Goal: Information Seeking & Learning: Learn about a topic

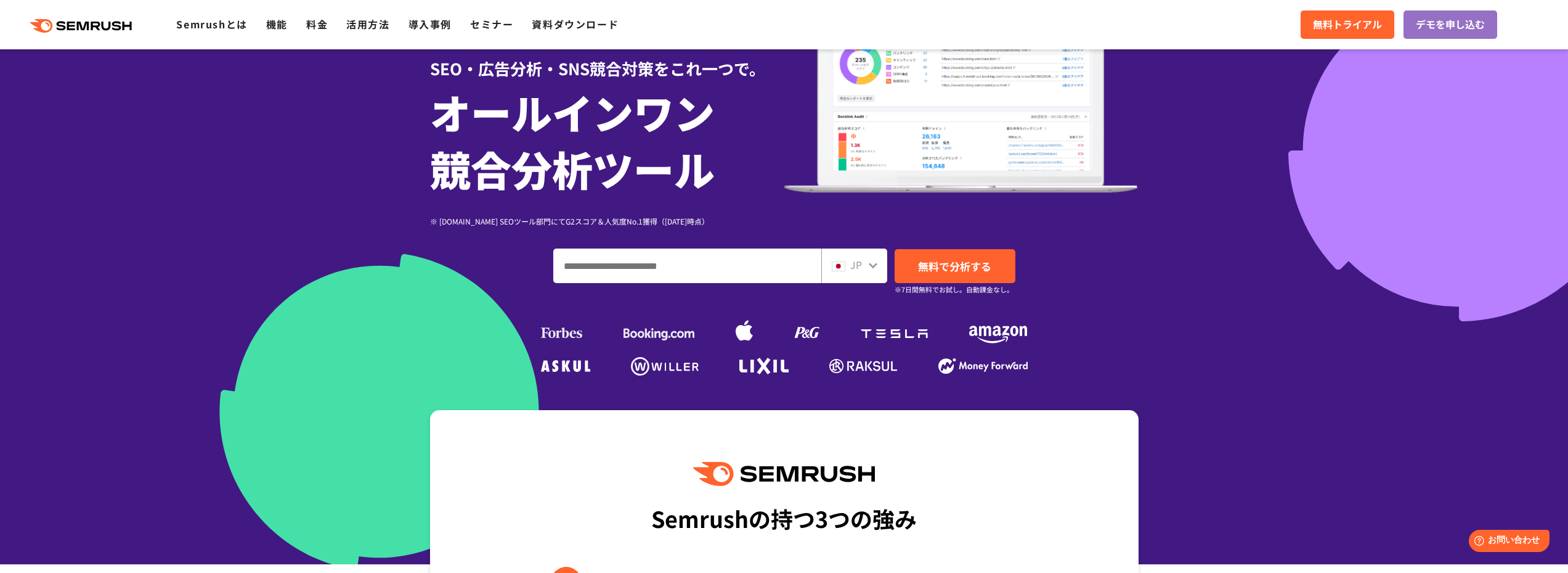
scroll to position [185, 0]
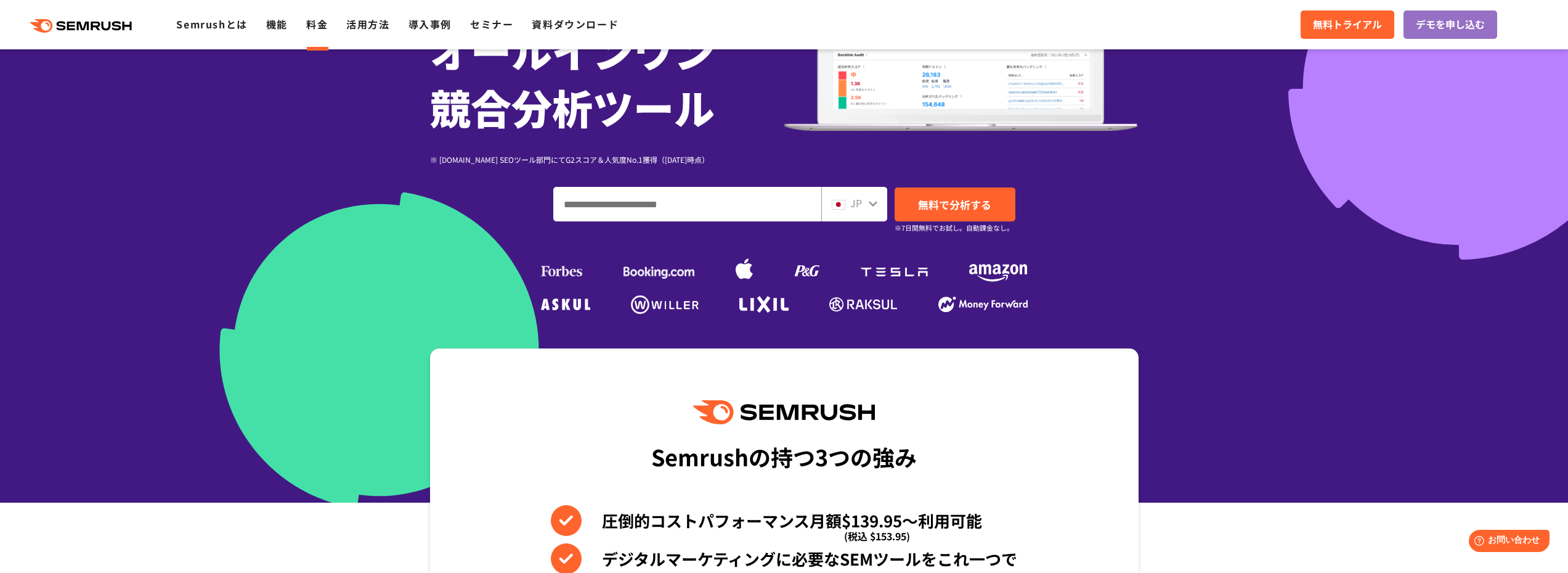
click at [317, 22] on link "料金" at bounding box center [317, 24] width 22 height 15
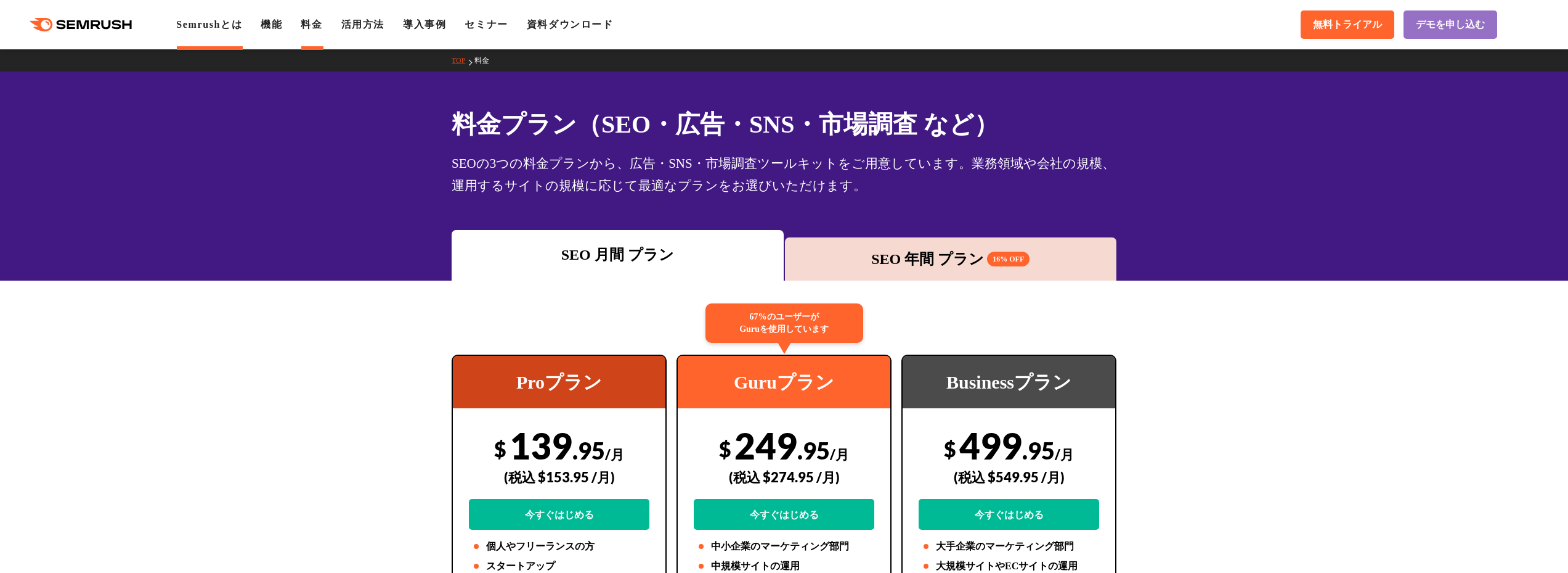
click at [231, 22] on link "Semrushとは" at bounding box center [209, 25] width 66 height 11
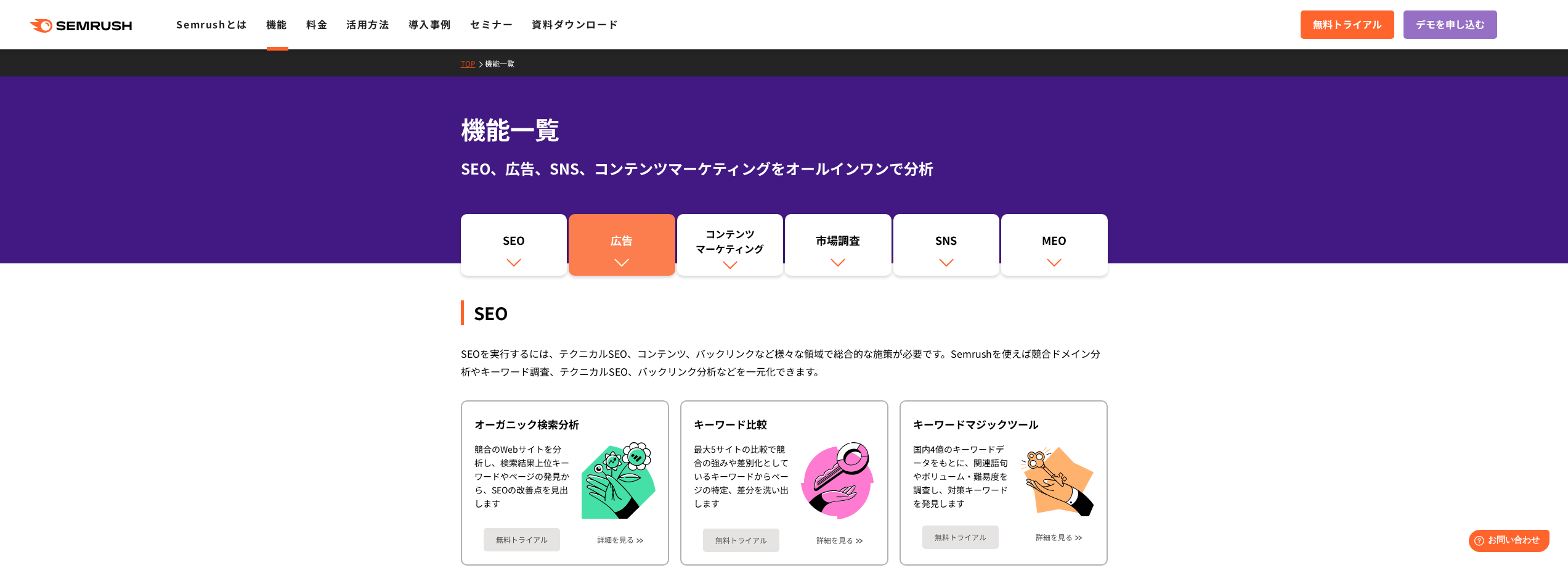
click at [619, 229] on link "広告" at bounding box center [622, 245] width 106 height 62
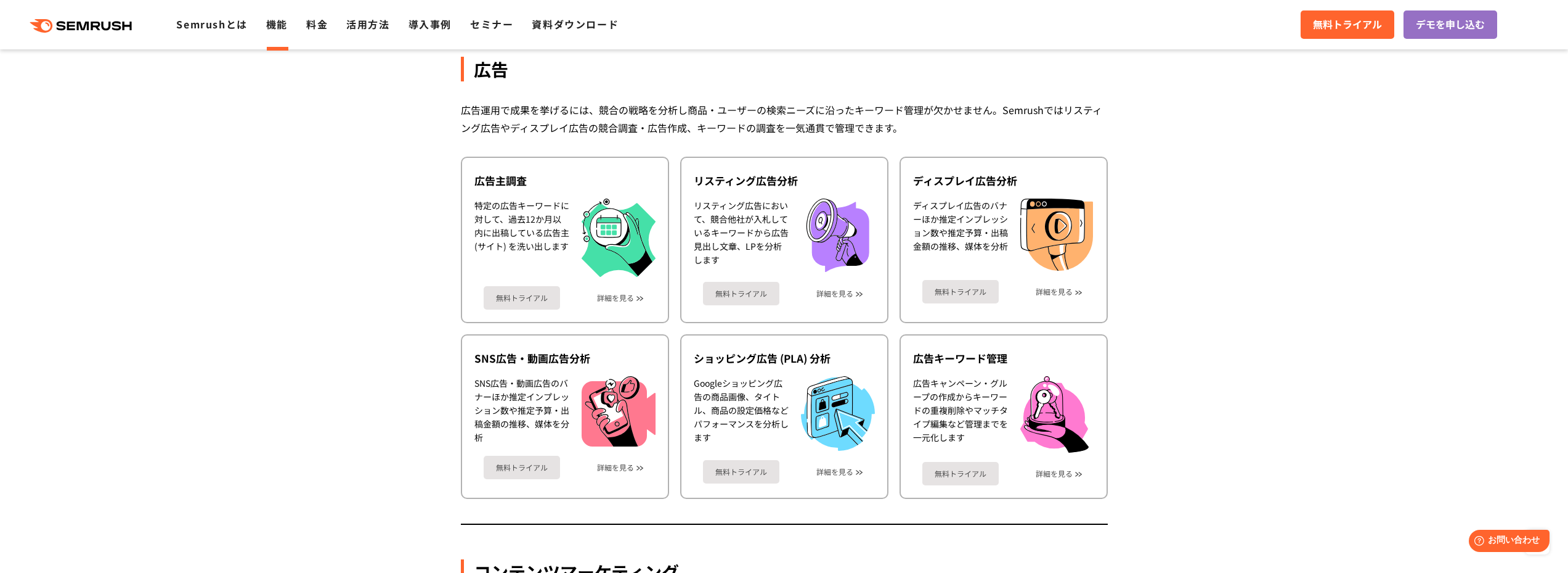
scroll to position [1098, 0]
